Goal: Register for event/course

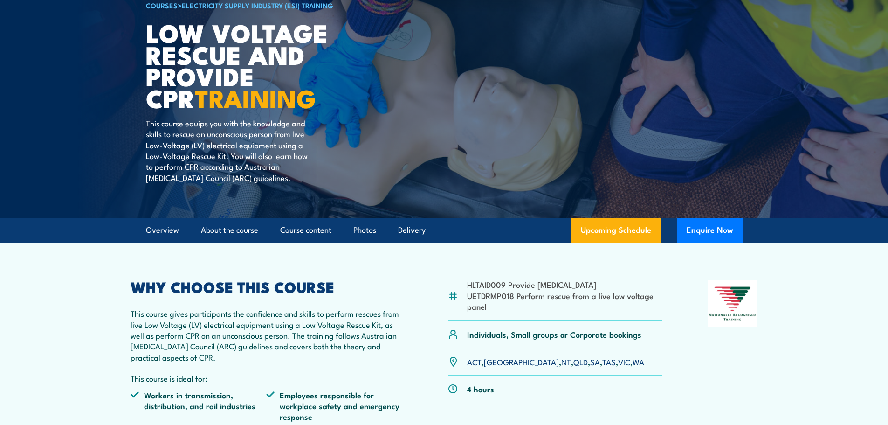
scroll to position [93, 0]
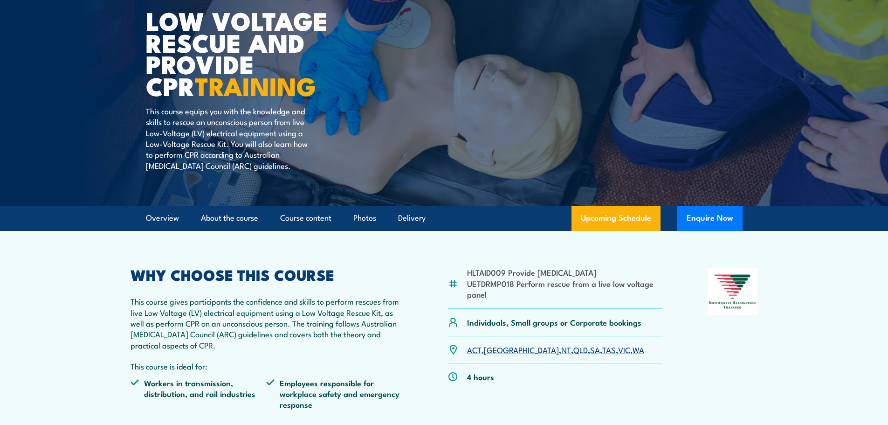
click at [618, 350] on link "VIC" at bounding box center [624, 349] width 12 height 11
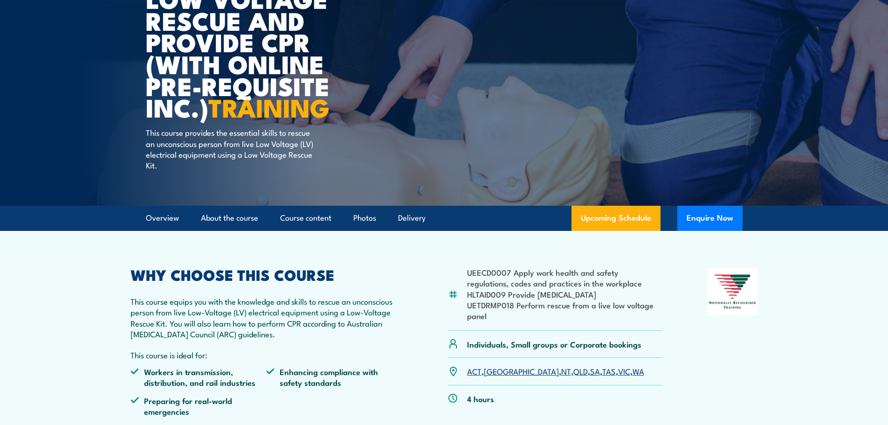
scroll to position [140, 0]
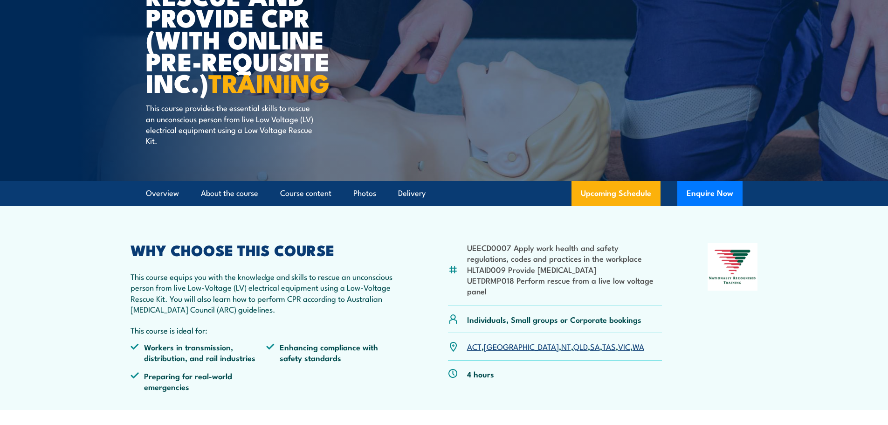
click at [618, 343] on link "VIC" at bounding box center [624, 345] width 12 height 11
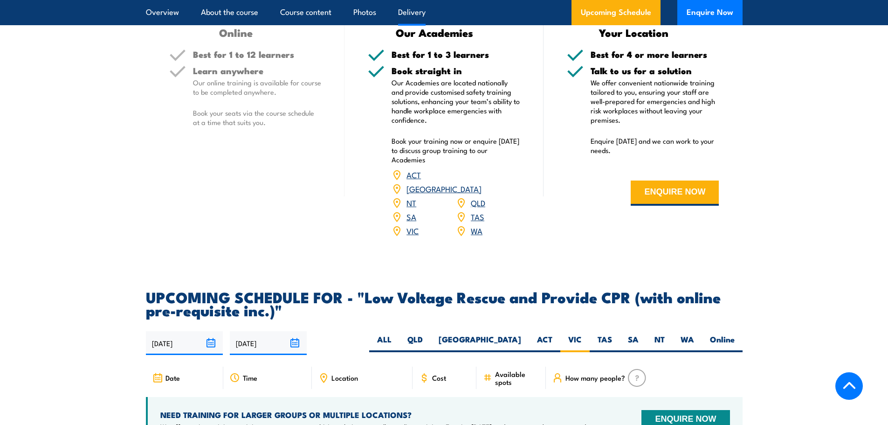
scroll to position [1257, 0]
